Goal: Transaction & Acquisition: Purchase product/service

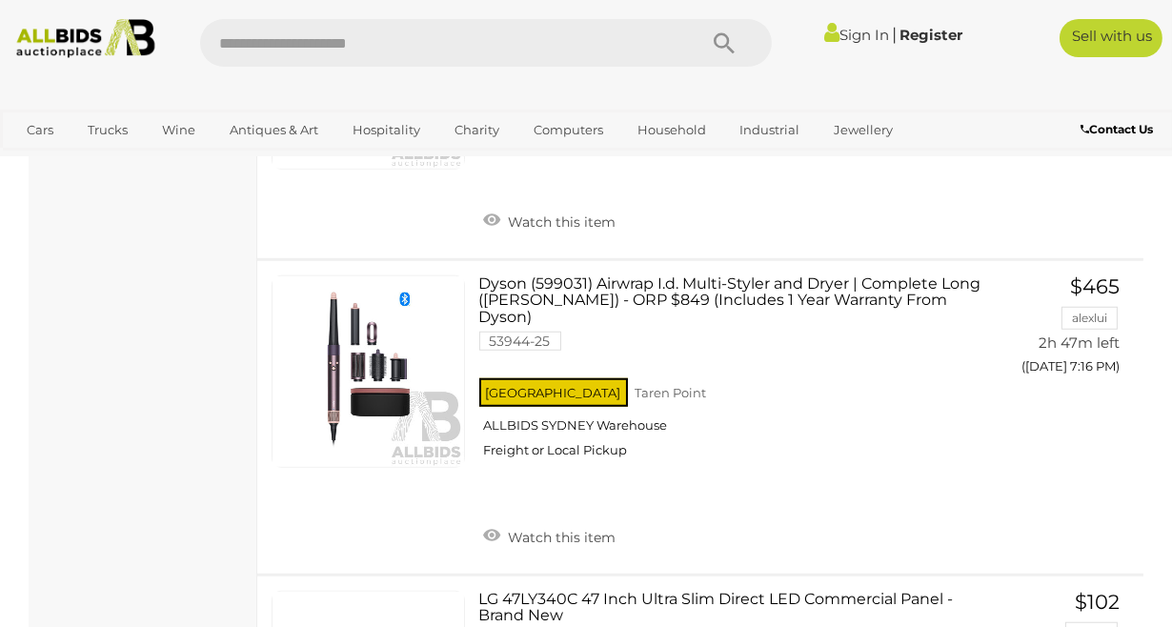
scroll to position [2671, 0]
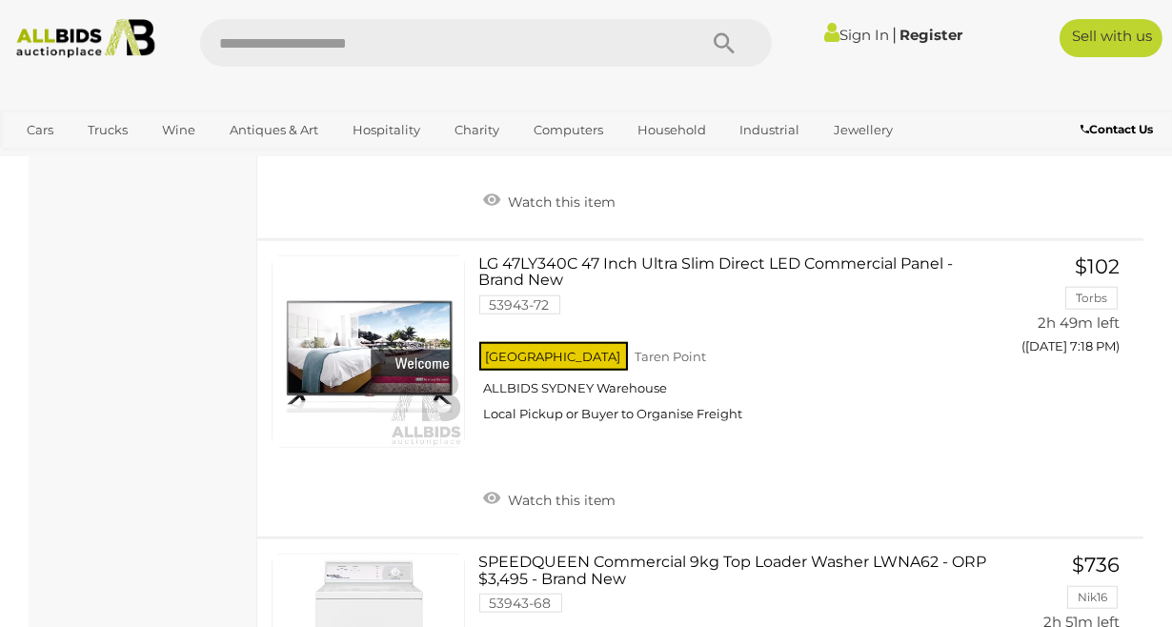
click at [1040, 435] on div "LG 47LY340C 47 Inch Ultra Slim Direct LED Commercial Panel - Brand New 53943-72…" at bounding box center [700, 388] width 915 height 295
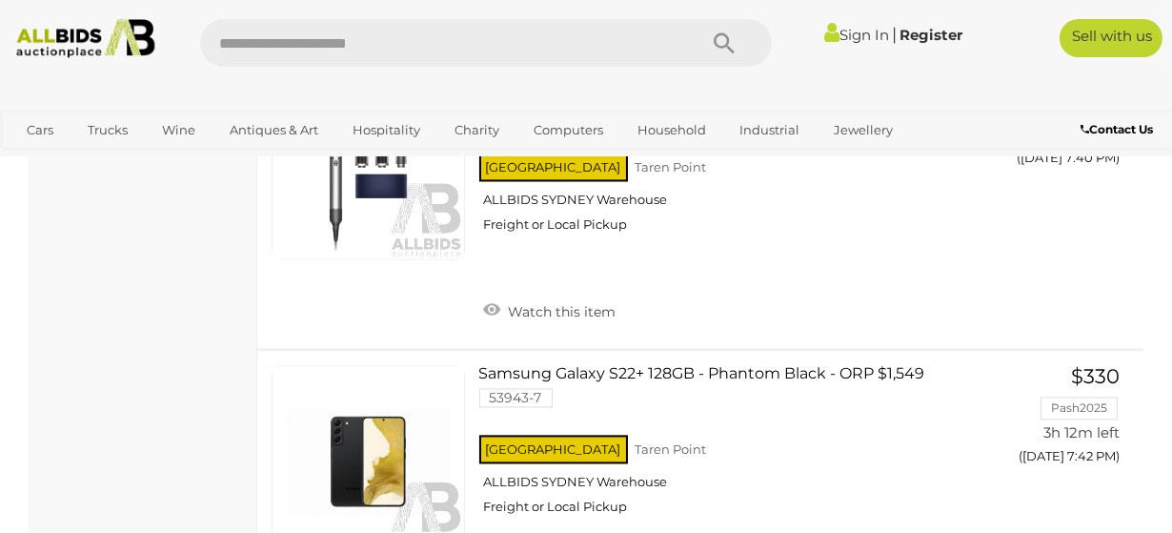
scroll to position [6439, 0]
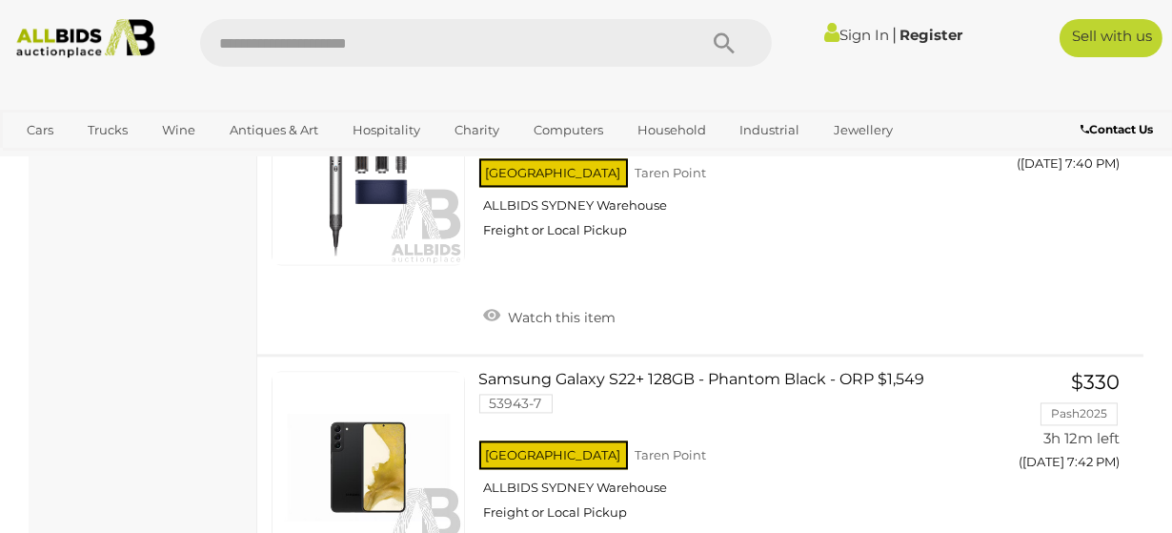
click at [31, 132] on link "Cars" at bounding box center [39, 129] width 51 height 31
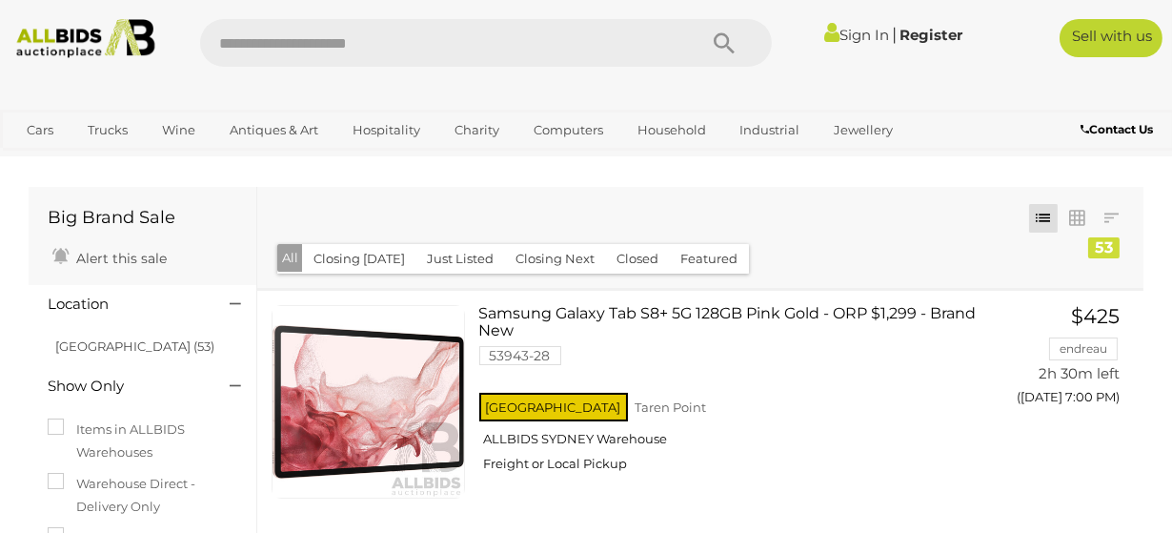
click at [0, 0] on link "View All Cars Auctions" at bounding box center [0, 0] width 0 height 0
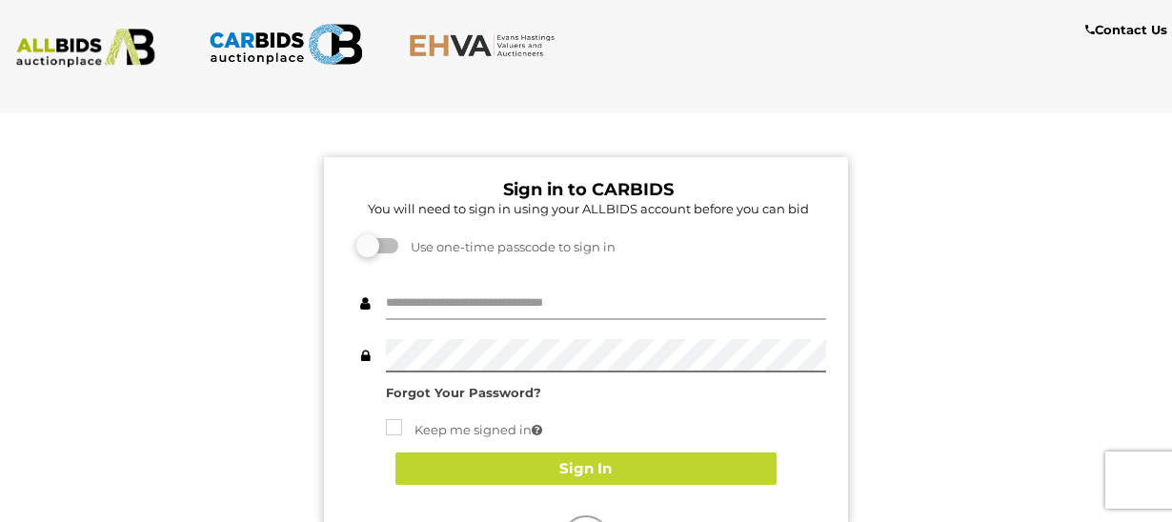
click at [422, 308] on input "text" at bounding box center [606, 303] width 440 height 33
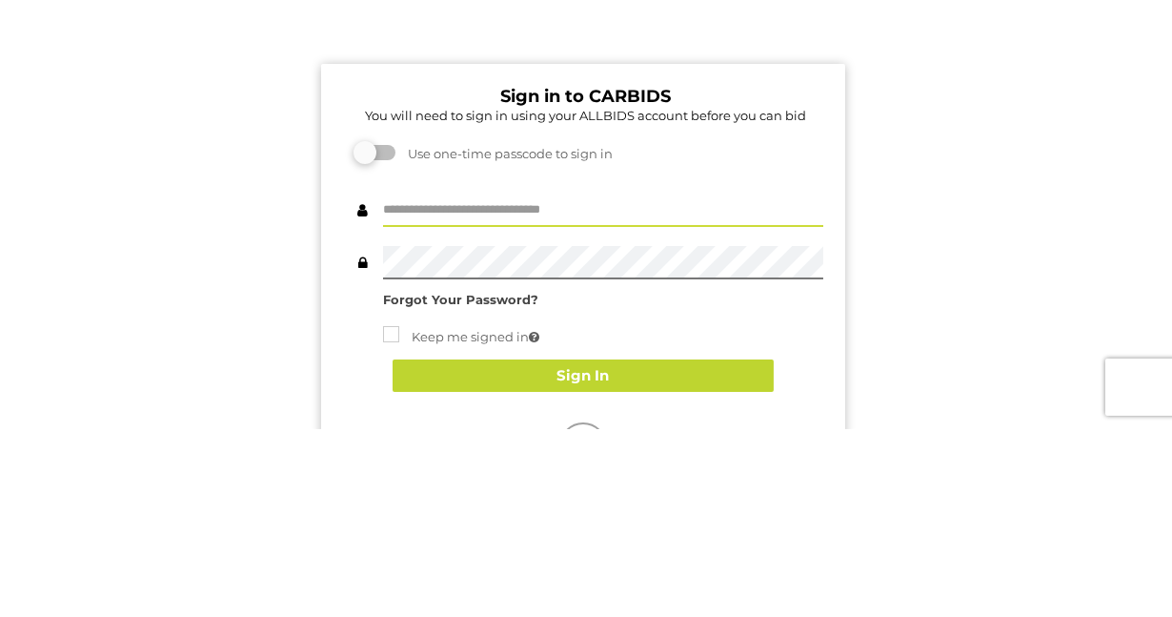
scroll to position [0, 4]
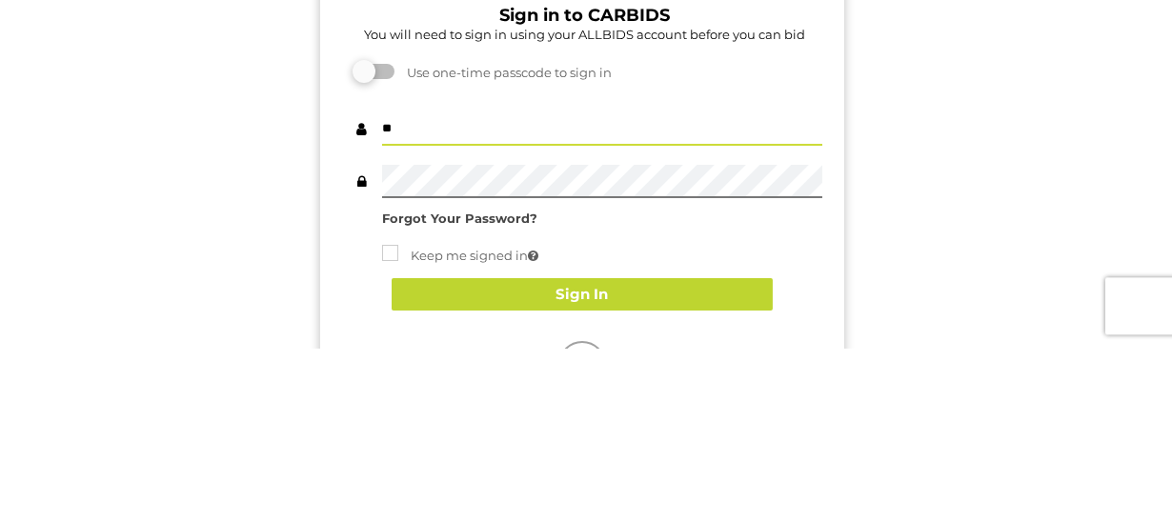
type input "**********"
click at [407, 388] on strong "Forgot Your Password?" at bounding box center [459, 392] width 155 height 15
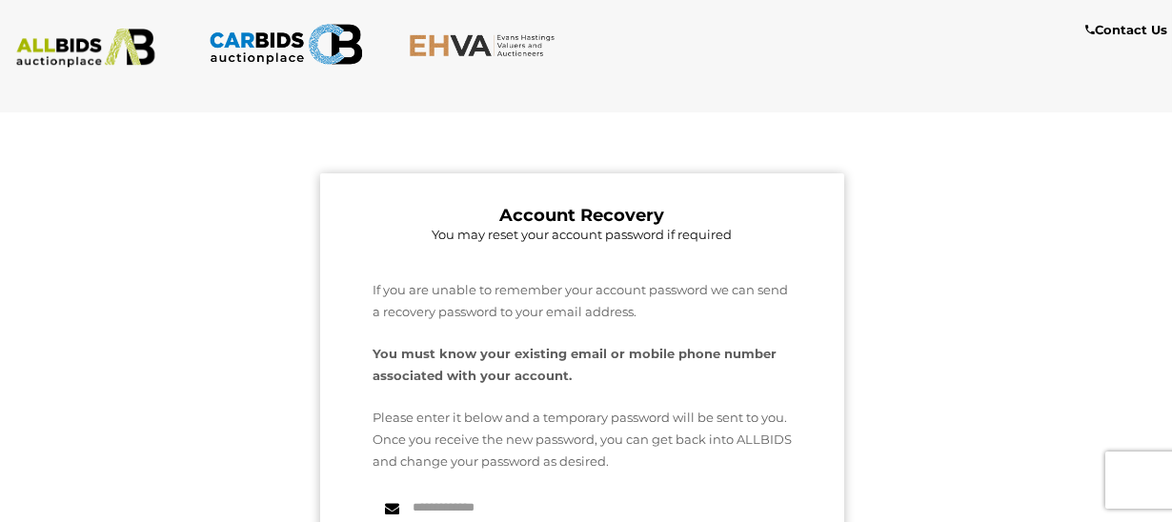
scroll to position [0, 0]
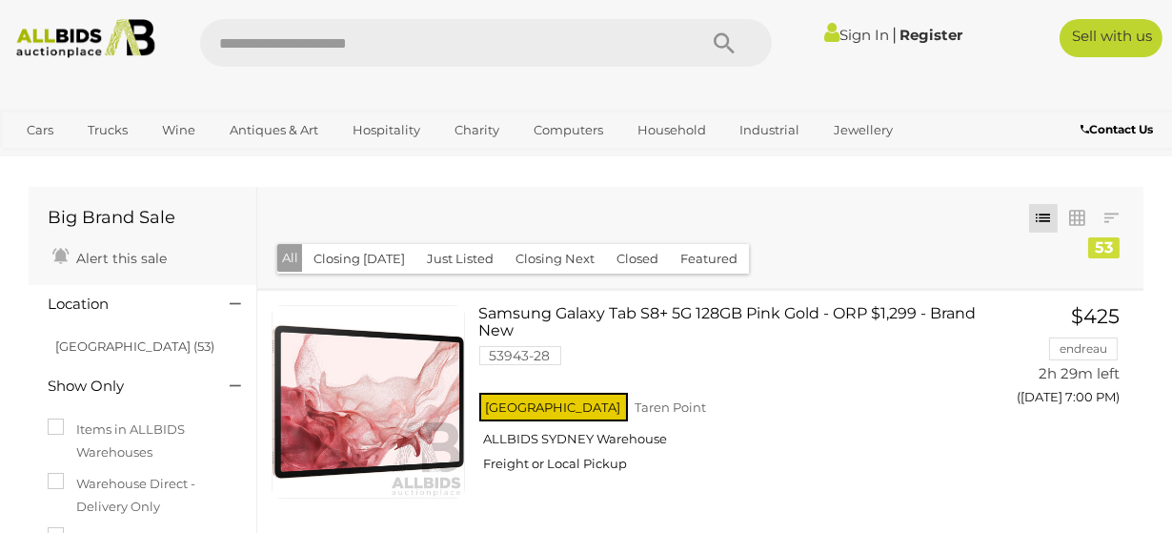
click at [861, 33] on link "Sign In" at bounding box center [857, 35] width 65 height 18
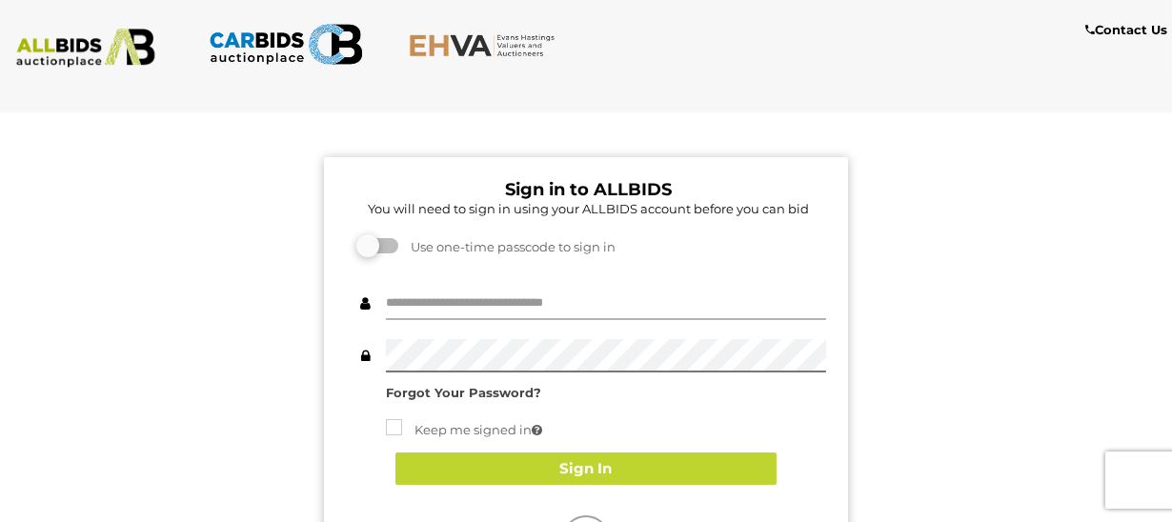
click at [418, 302] on input "text" at bounding box center [606, 303] width 440 height 33
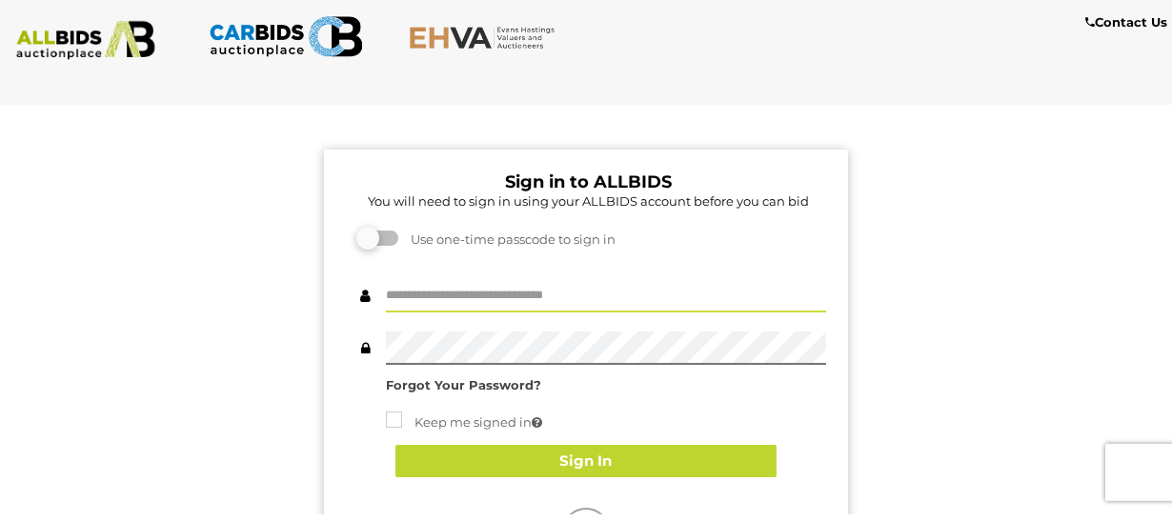
scroll to position [0, 4]
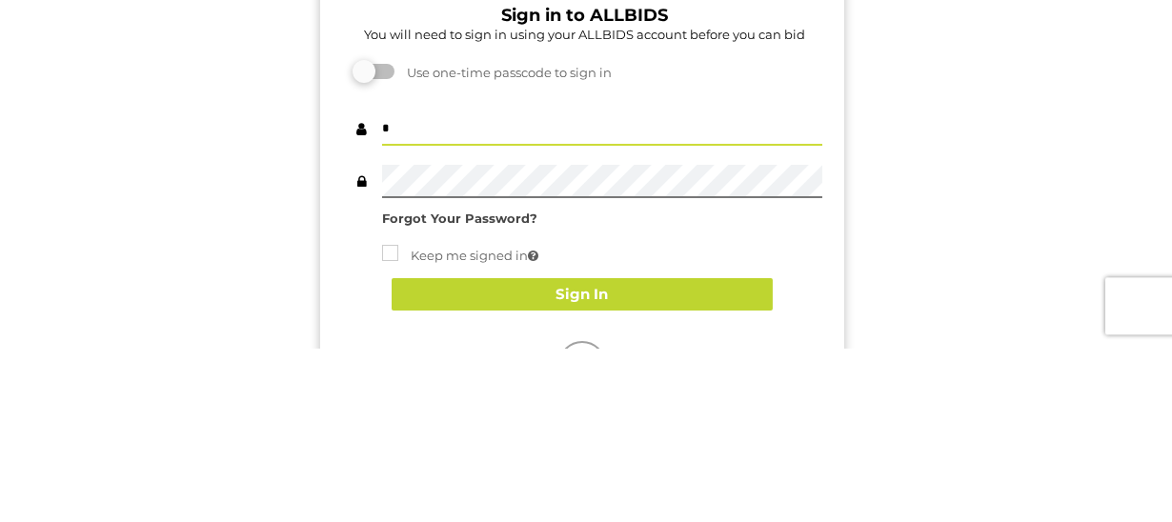
type input "**********"
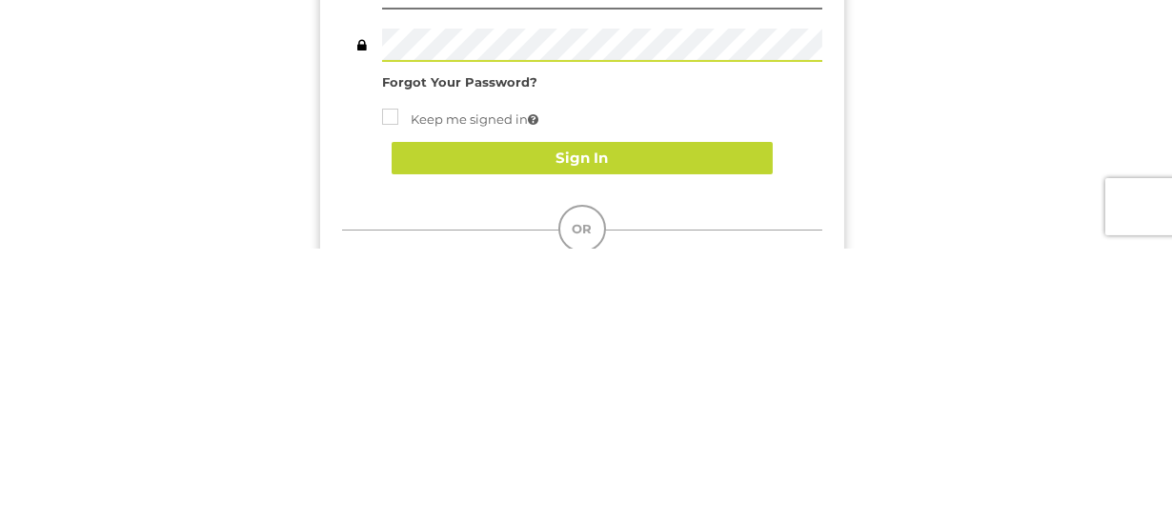
click at [659, 438] on button "Sign In" at bounding box center [582, 432] width 381 height 33
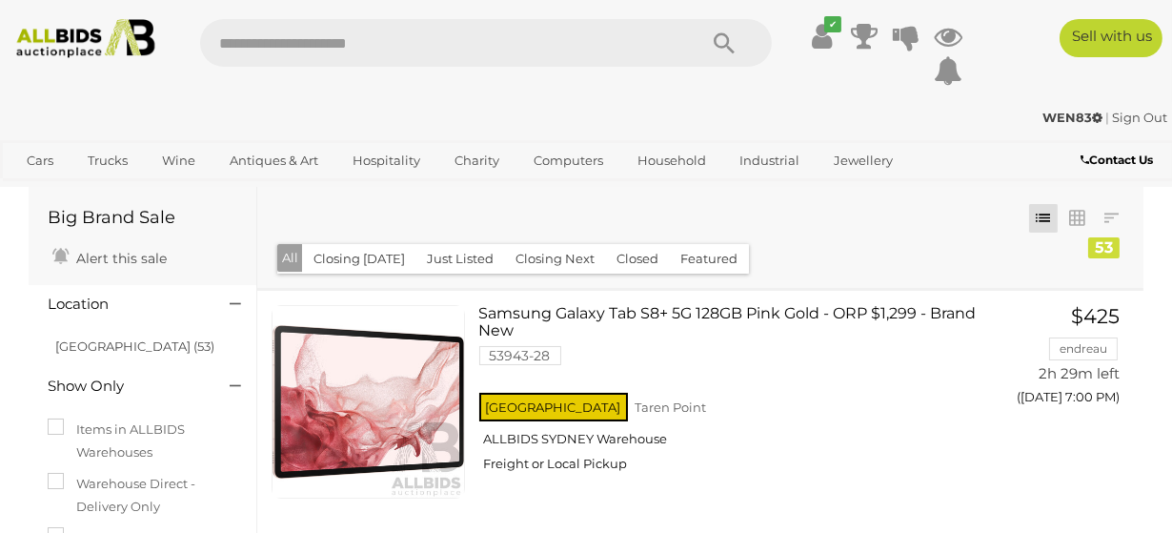
click at [825, 31] on icon "✔" at bounding box center [833, 24] width 17 height 16
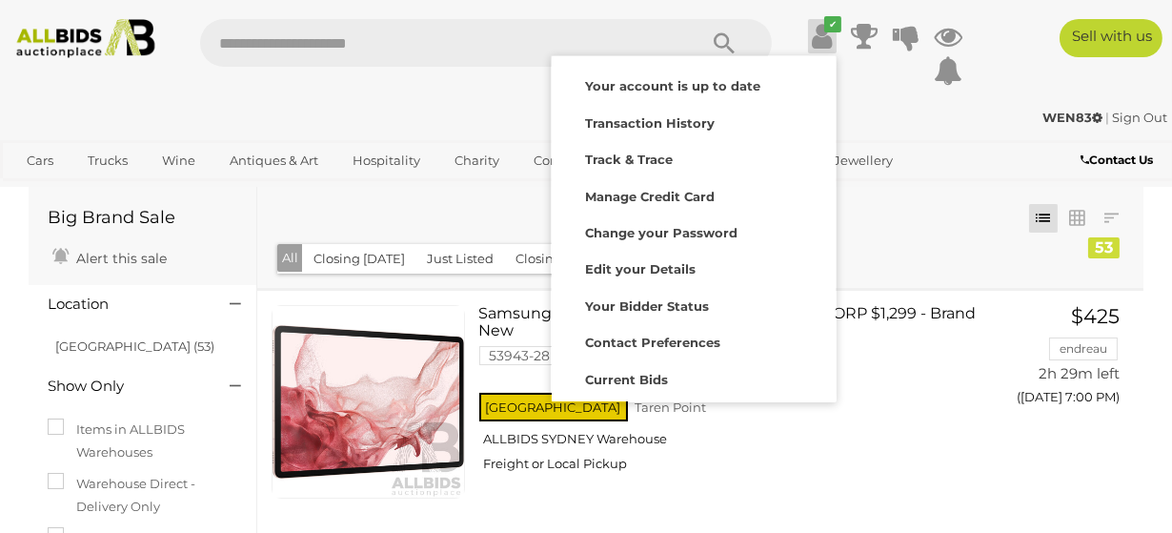
click at [993, 172] on div "Contact Us" at bounding box center [1074, 163] width 195 height 26
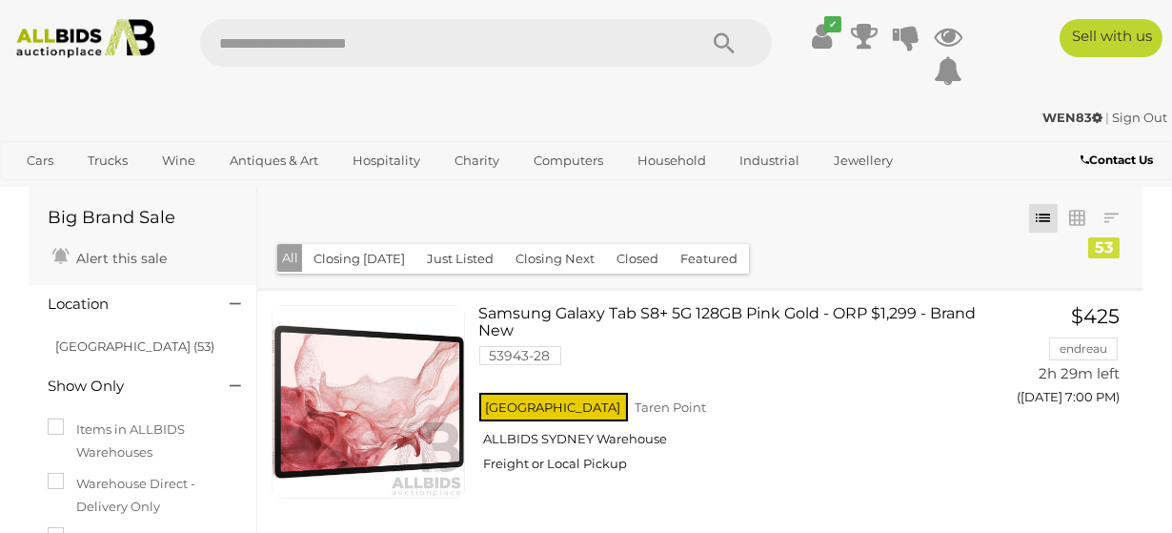
click at [46, 159] on link "Cars" at bounding box center [39, 160] width 51 height 31
click at [0, 0] on link "View All Cars Auctions" at bounding box center [0, 0] width 0 height 0
